Goal: Navigation & Orientation: Find specific page/section

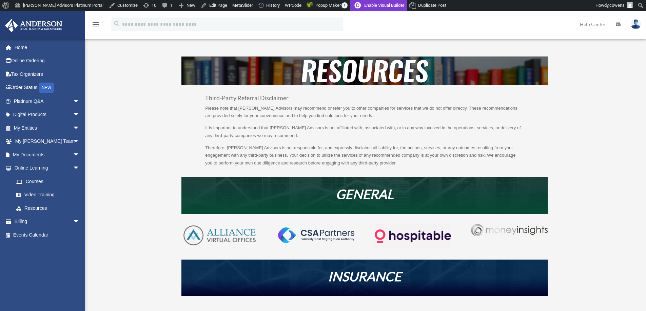
click at [376, 4] on link "Enable Visual Builder" at bounding box center [378, 5] width 57 height 11
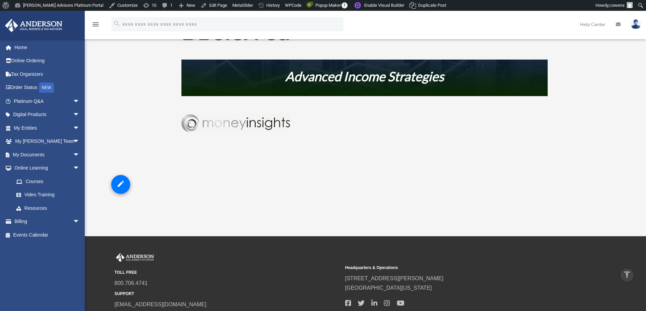
scroll to position [305, 0]
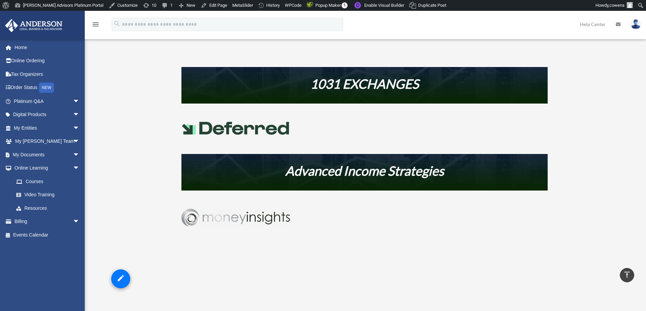
click at [262, 220] on img at bounding box center [235, 218] width 108 height 18
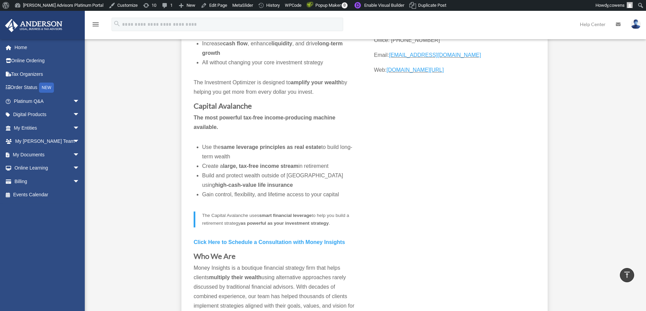
scroll to position [136, 0]
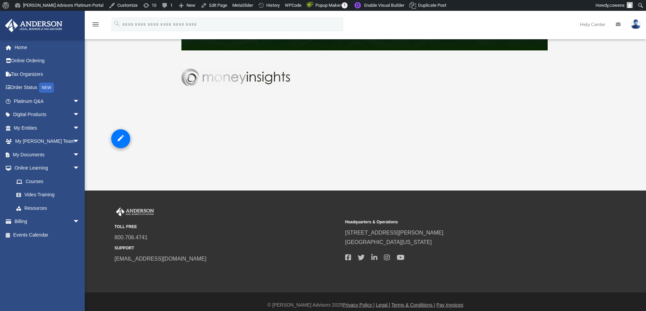
scroll to position [452, 0]
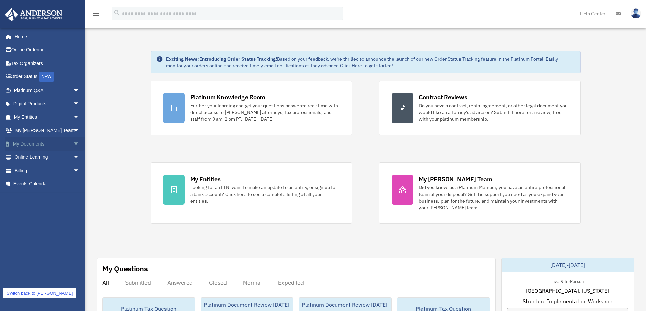
click at [30, 142] on link "My Documents arrow_drop_down" at bounding box center [47, 144] width 85 height 14
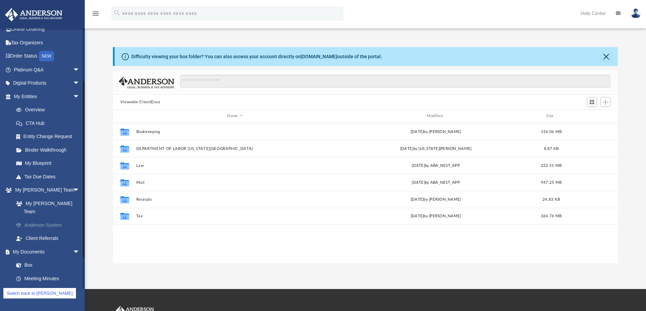
scroll to position [118, 0]
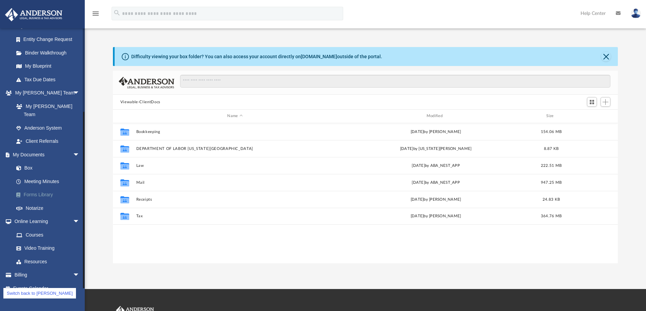
click at [43, 189] on link "Forms Library" at bounding box center [49, 195] width 80 height 14
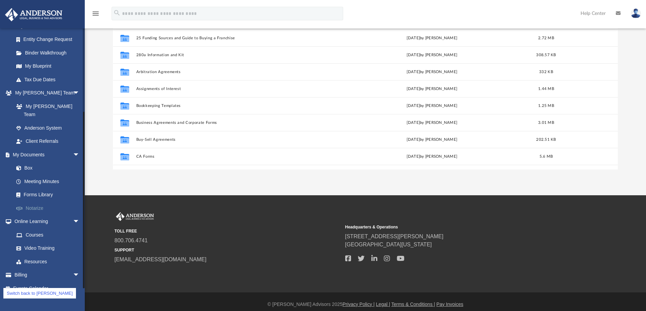
scroll to position [76, 0]
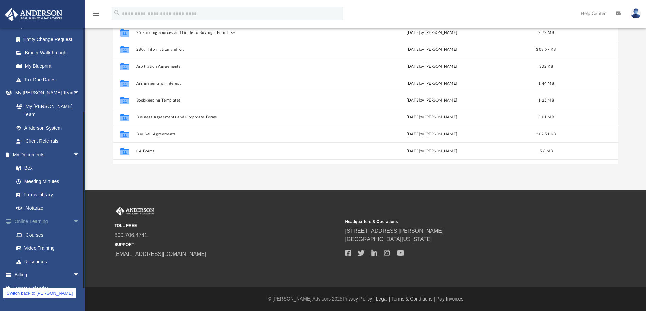
click at [34, 215] on link "Online Learning arrow_drop_down" at bounding box center [47, 222] width 85 height 14
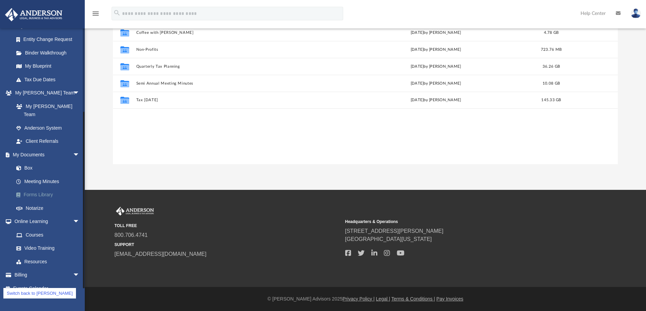
scroll to position [149, 500]
click at [39, 228] on link "Courses" at bounding box center [49, 235] width 80 height 14
click at [39, 242] on link "Video Training" at bounding box center [49, 249] width 80 height 14
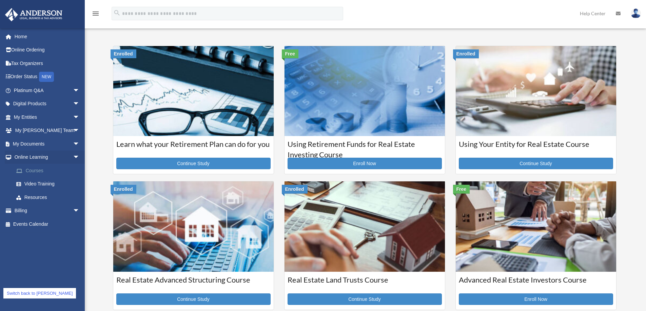
click at [42, 170] on link "Courses" at bounding box center [49, 171] width 80 height 14
click at [43, 183] on link "Video Training" at bounding box center [49, 185] width 80 height 14
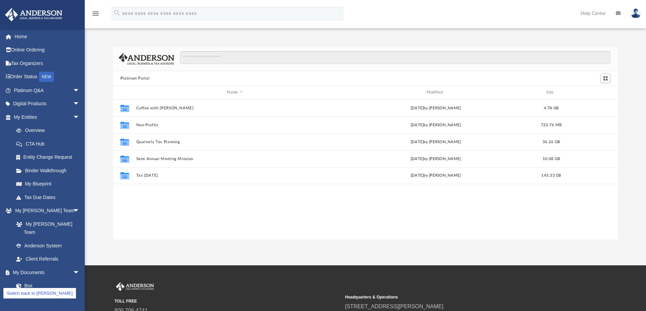
scroll to position [149, 500]
click at [38, 295] on link "Switch back to cowens" at bounding box center [39, 293] width 73 height 11
